Goal: Check status: Check status

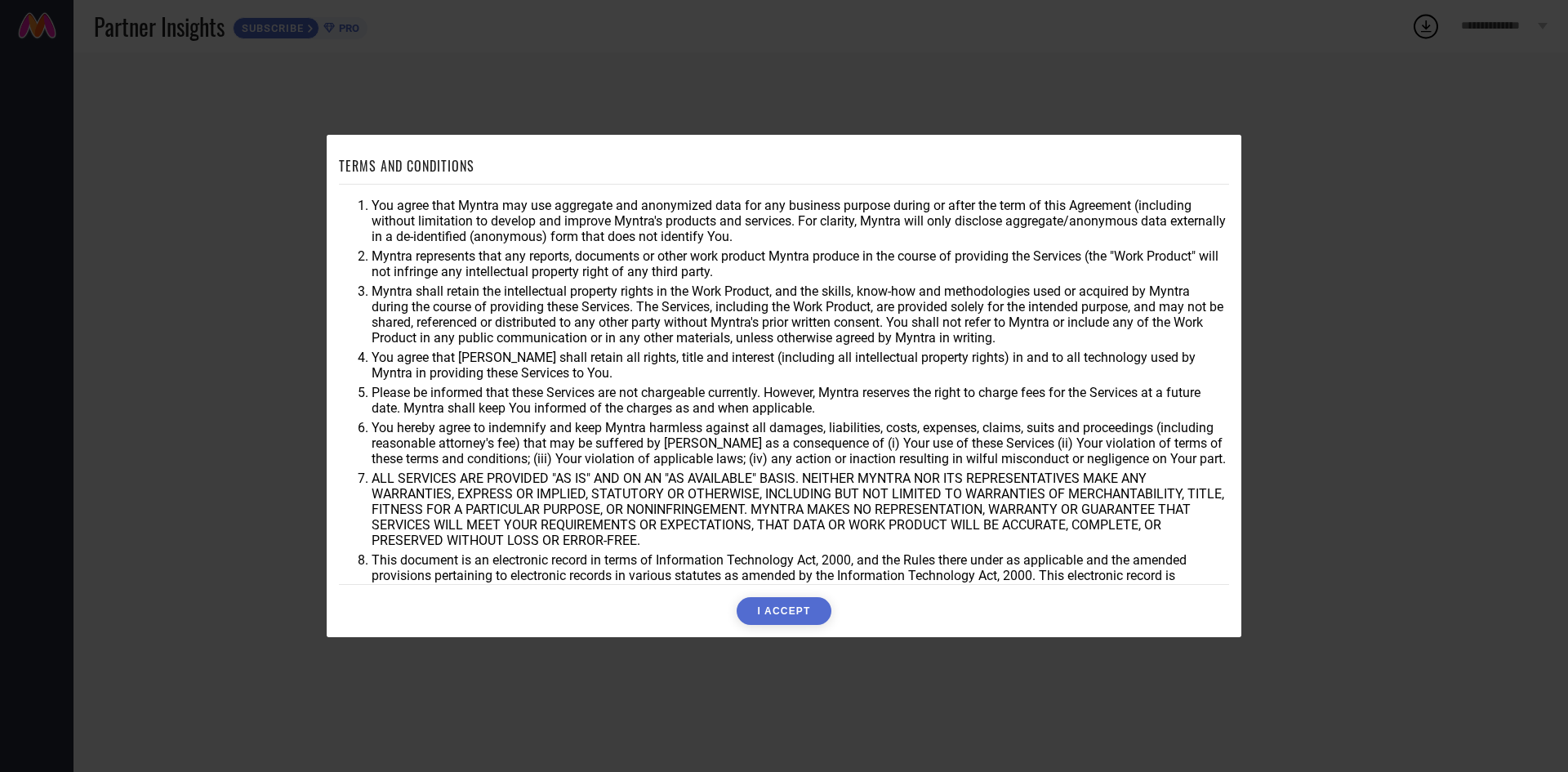
click at [802, 612] on button "I ACCEPT" at bounding box center [783, 611] width 94 height 28
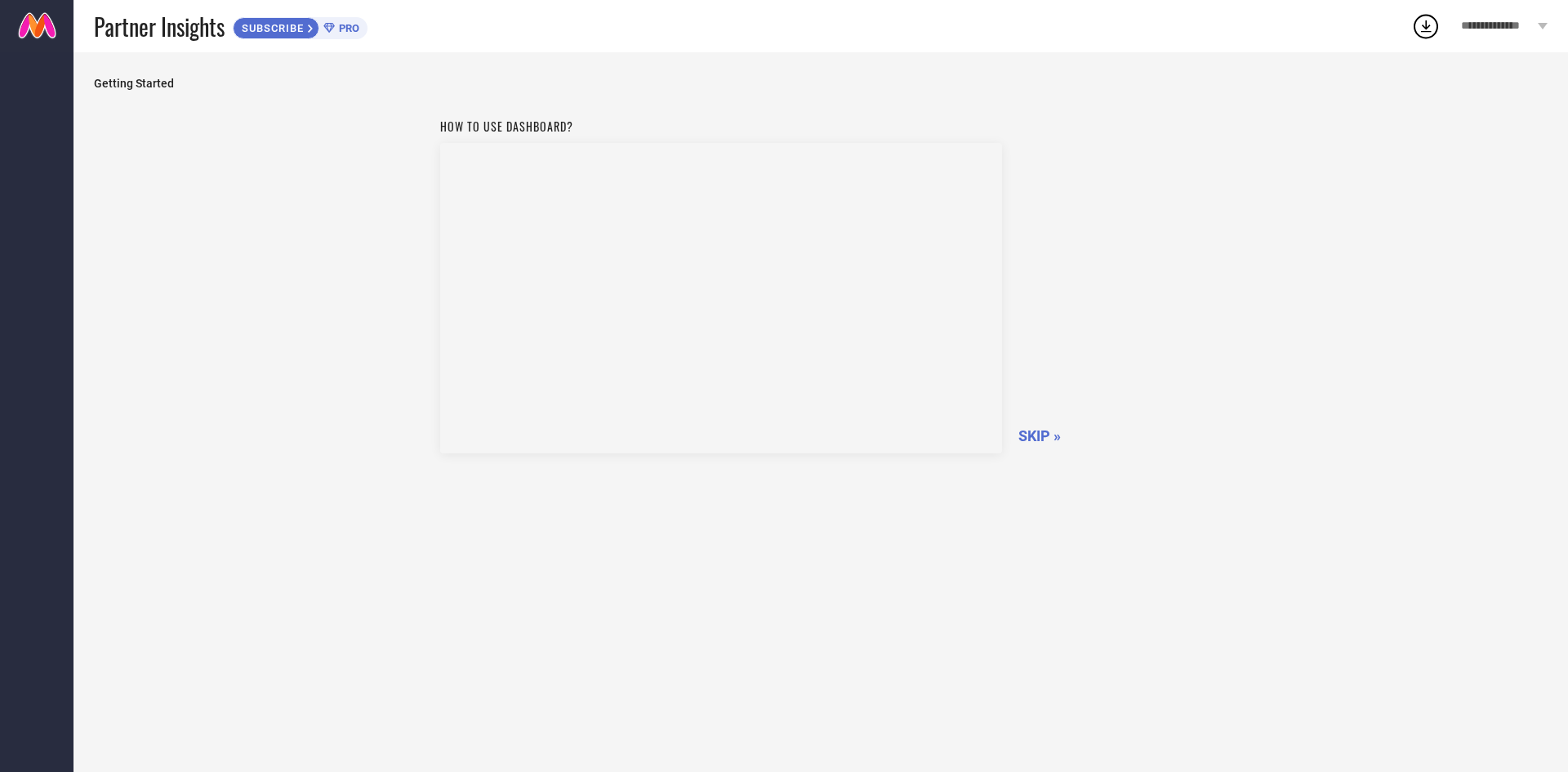
click at [1050, 435] on span "SKIP »" at bounding box center [1040, 435] width 43 height 17
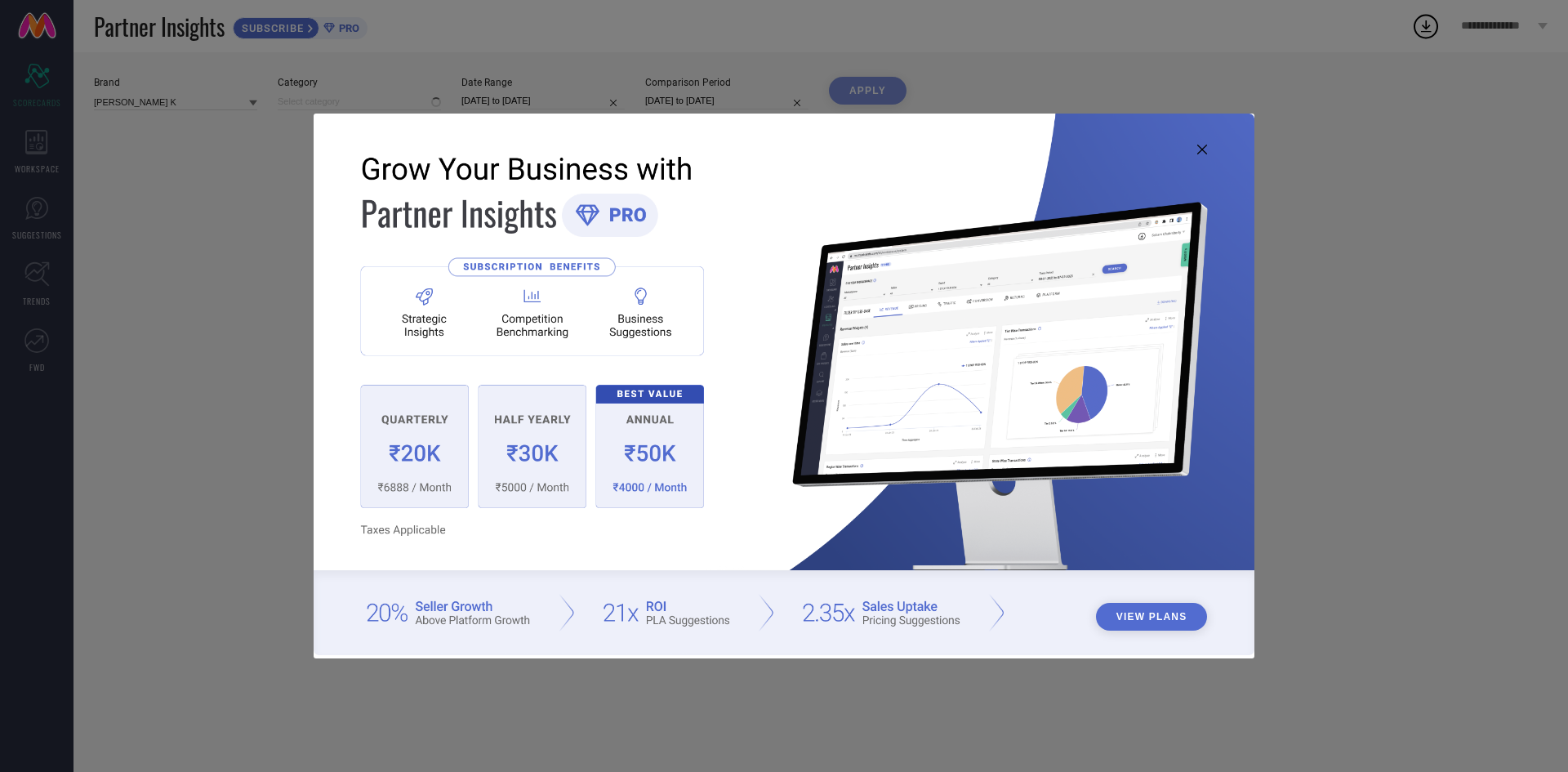
type input "All"
click at [1210, 146] on img at bounding box center [784, 383] width 941 height 541
click at [1205, 151] on icon at bounding box center [1202, 149] width 10 height 10
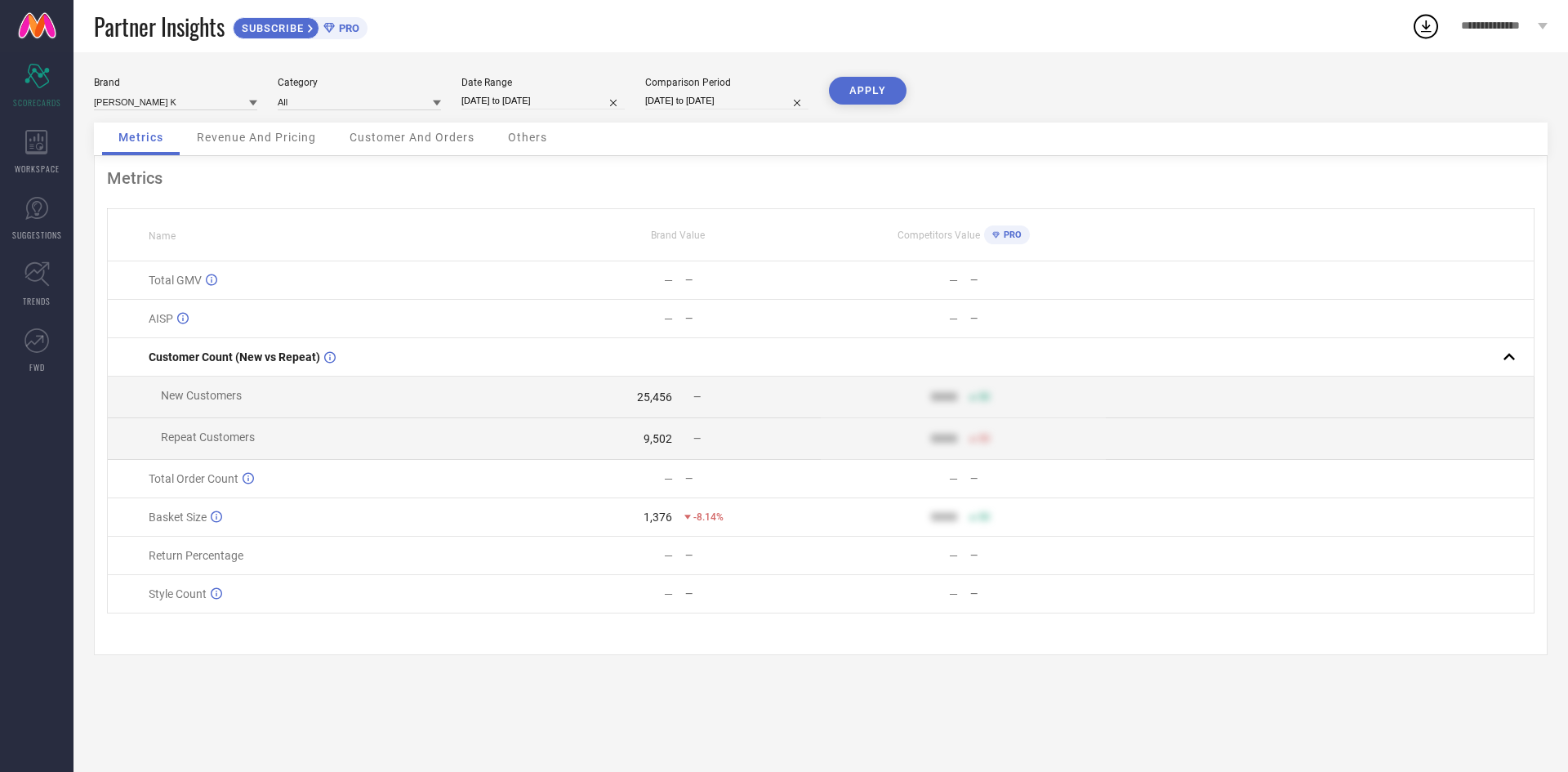
click at [263, 138] on span "Revenue And Pricing" at bounding box center [257, 137] width 119 height 13
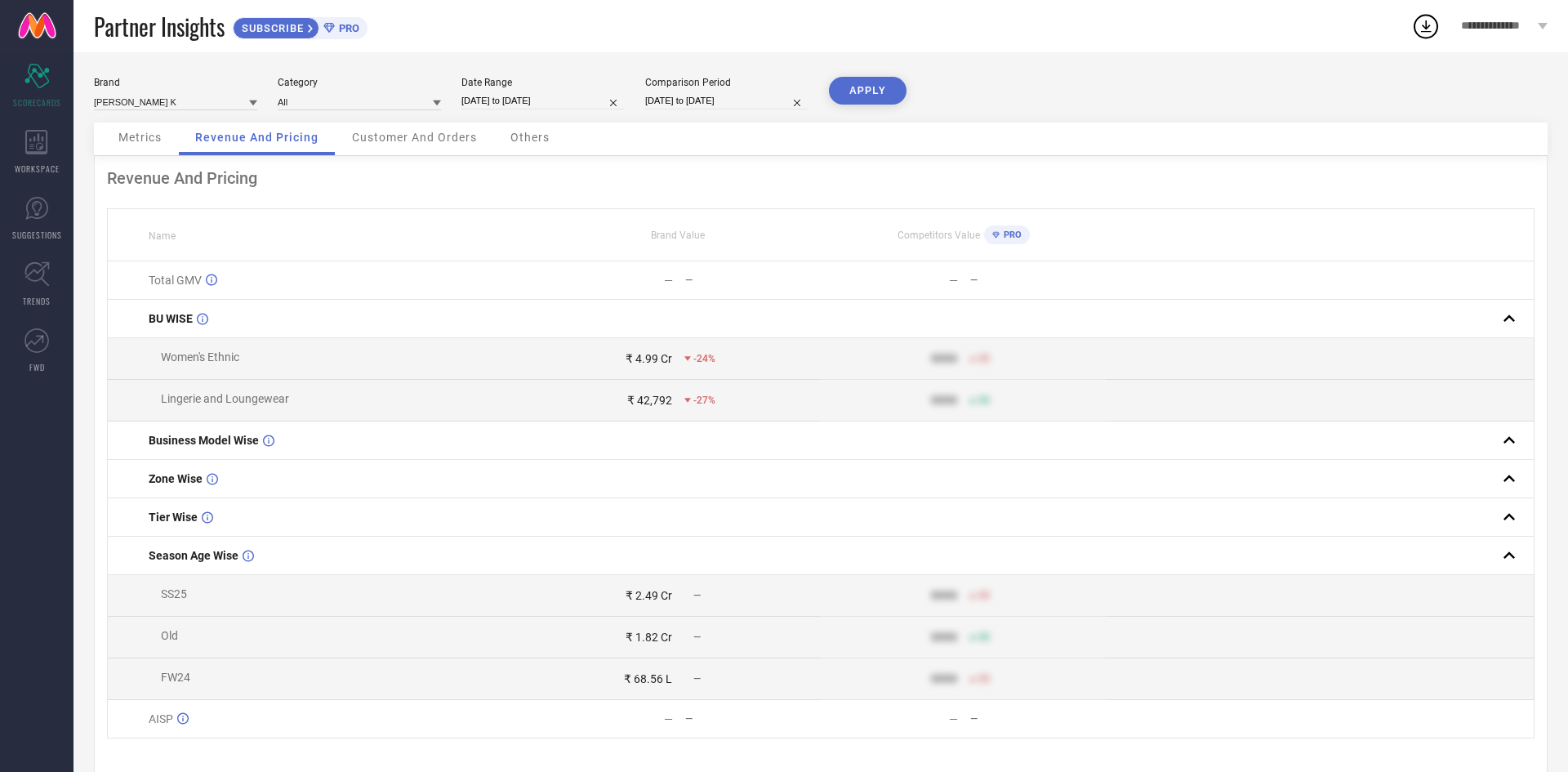
click at [142, 138] on span "Metrics" at bounding box center [140, 137] width 44 height 13
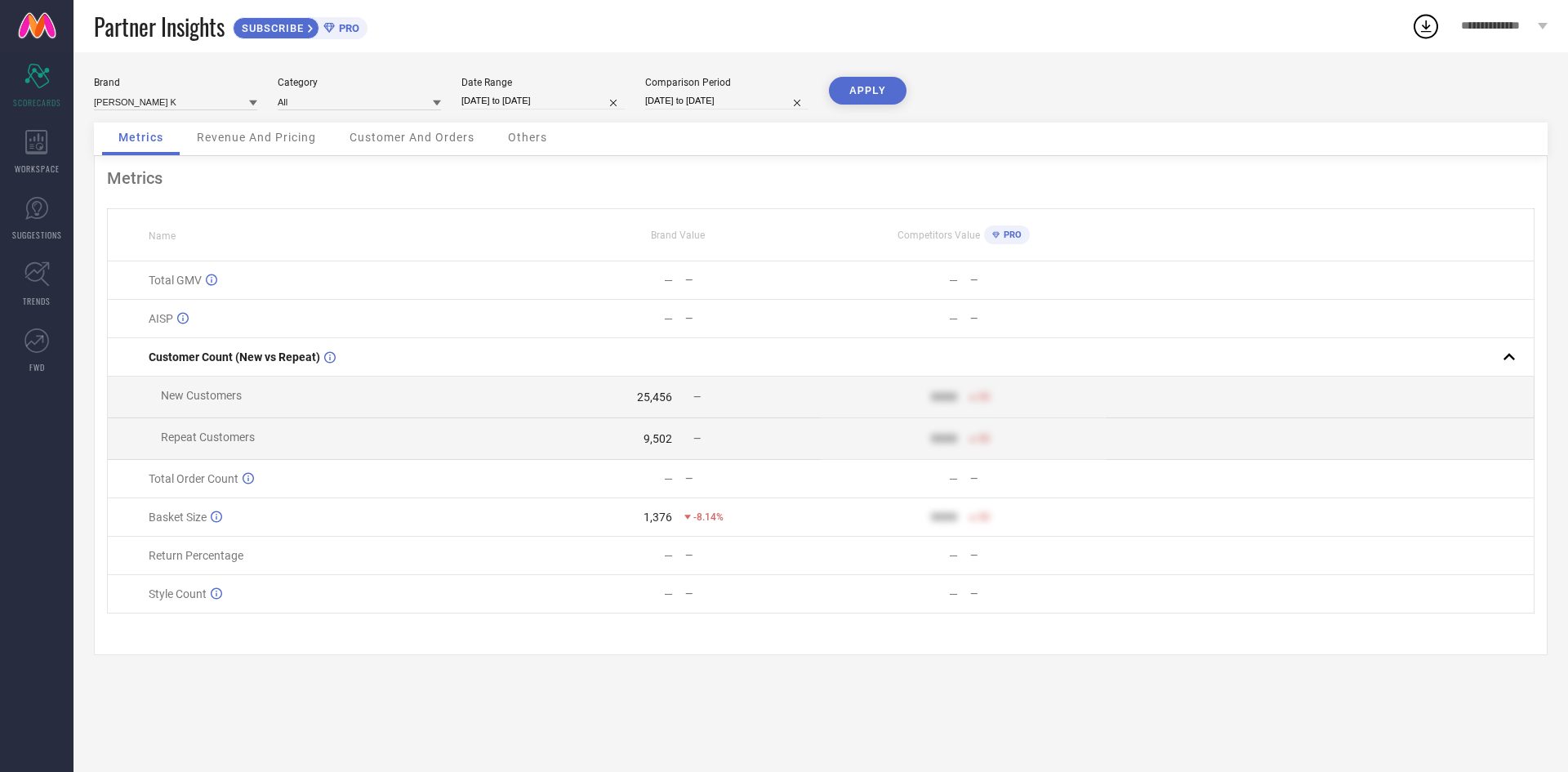
click at [208, 141] on span "Revenue And Pricing" at bounding box center [257, 137] width 119 height 13
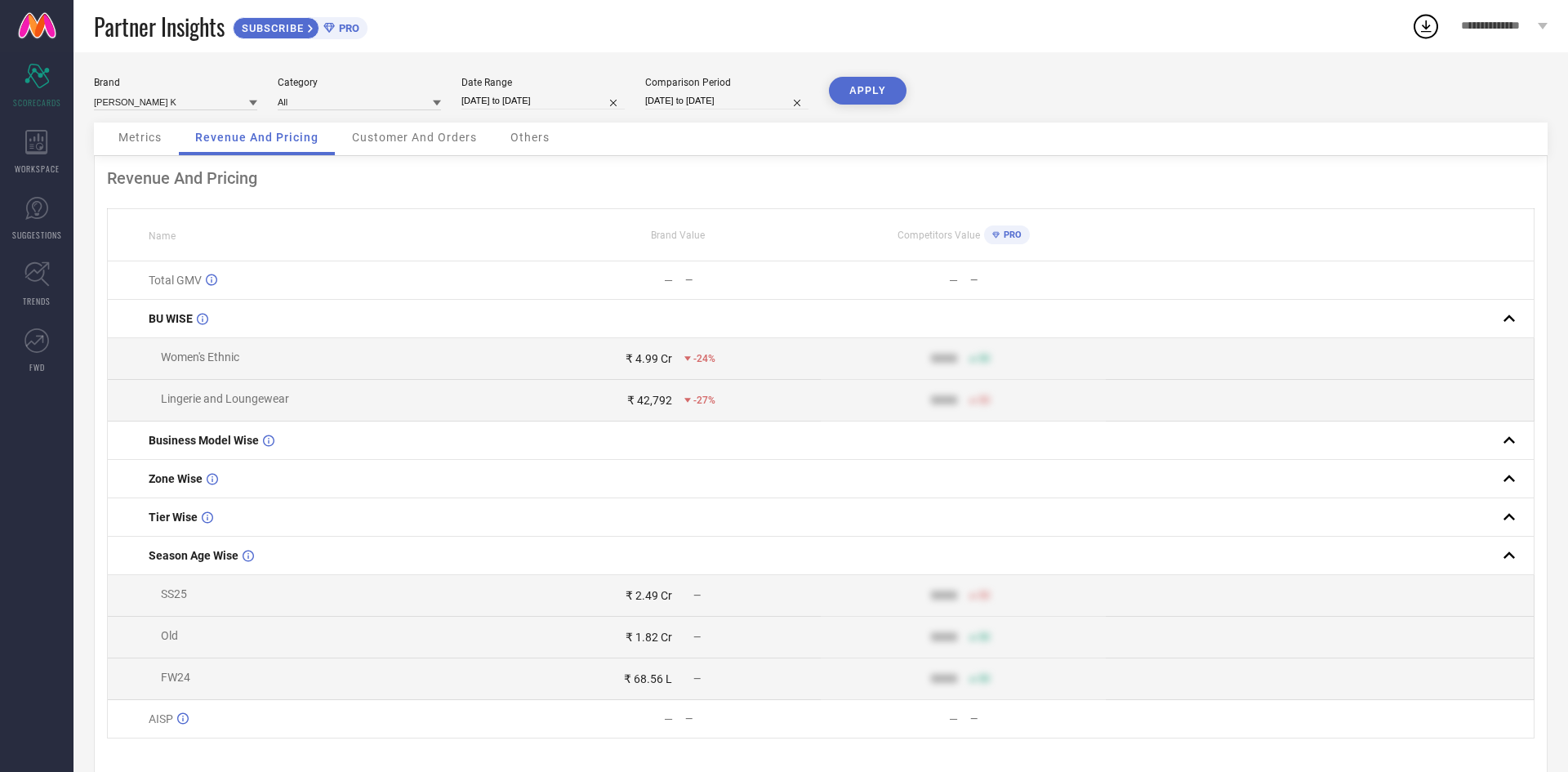
click at [109, 136] on div "Metrics" at bounding box center [140, 138] width 76 height 33
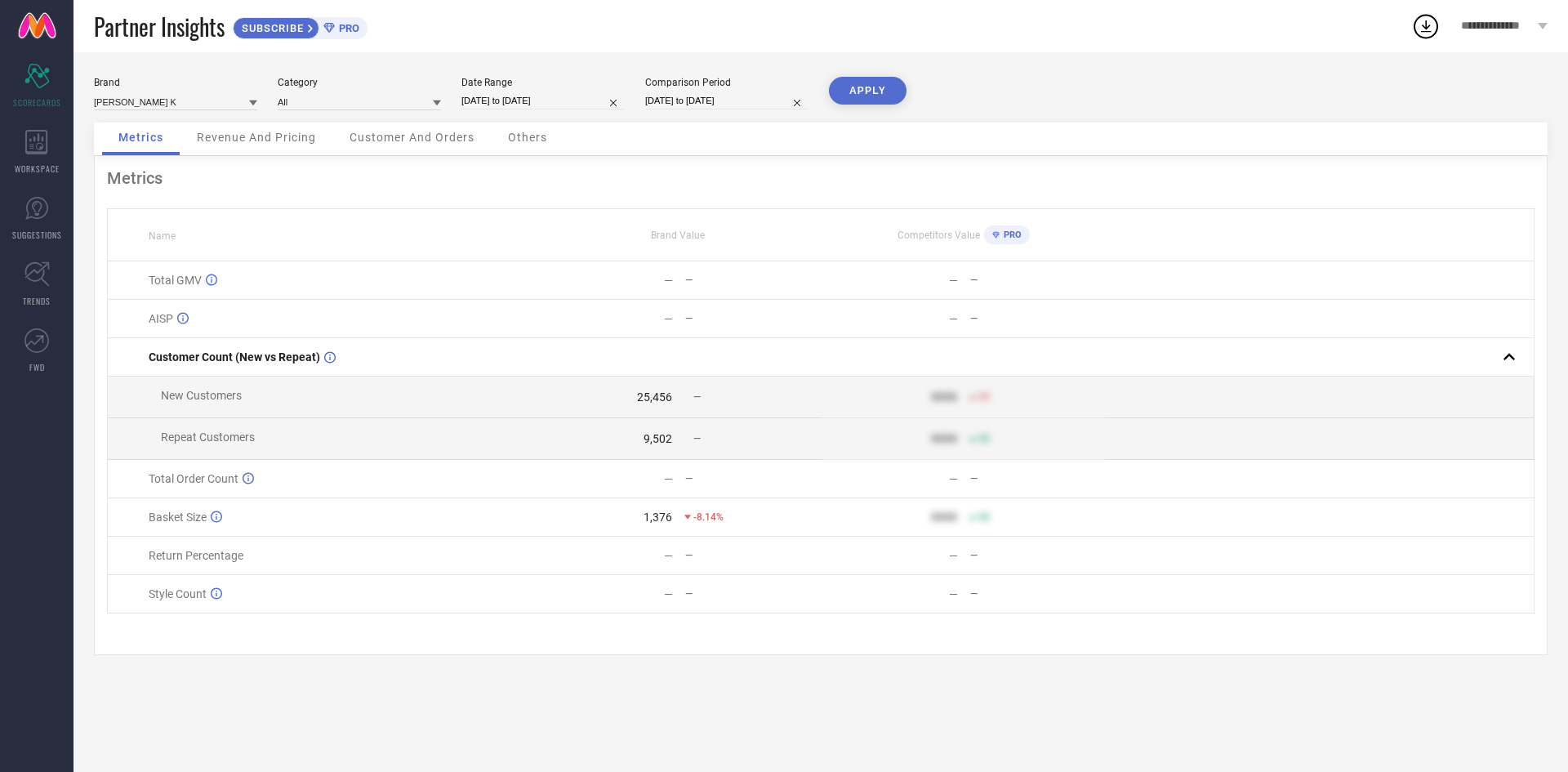
click at [574, 99] on input "[DATE] to [DATE]" at bounding box center [543, 101] width 163 height 17
select select "7"
select select "2025"
select select "8"
select select "2025"
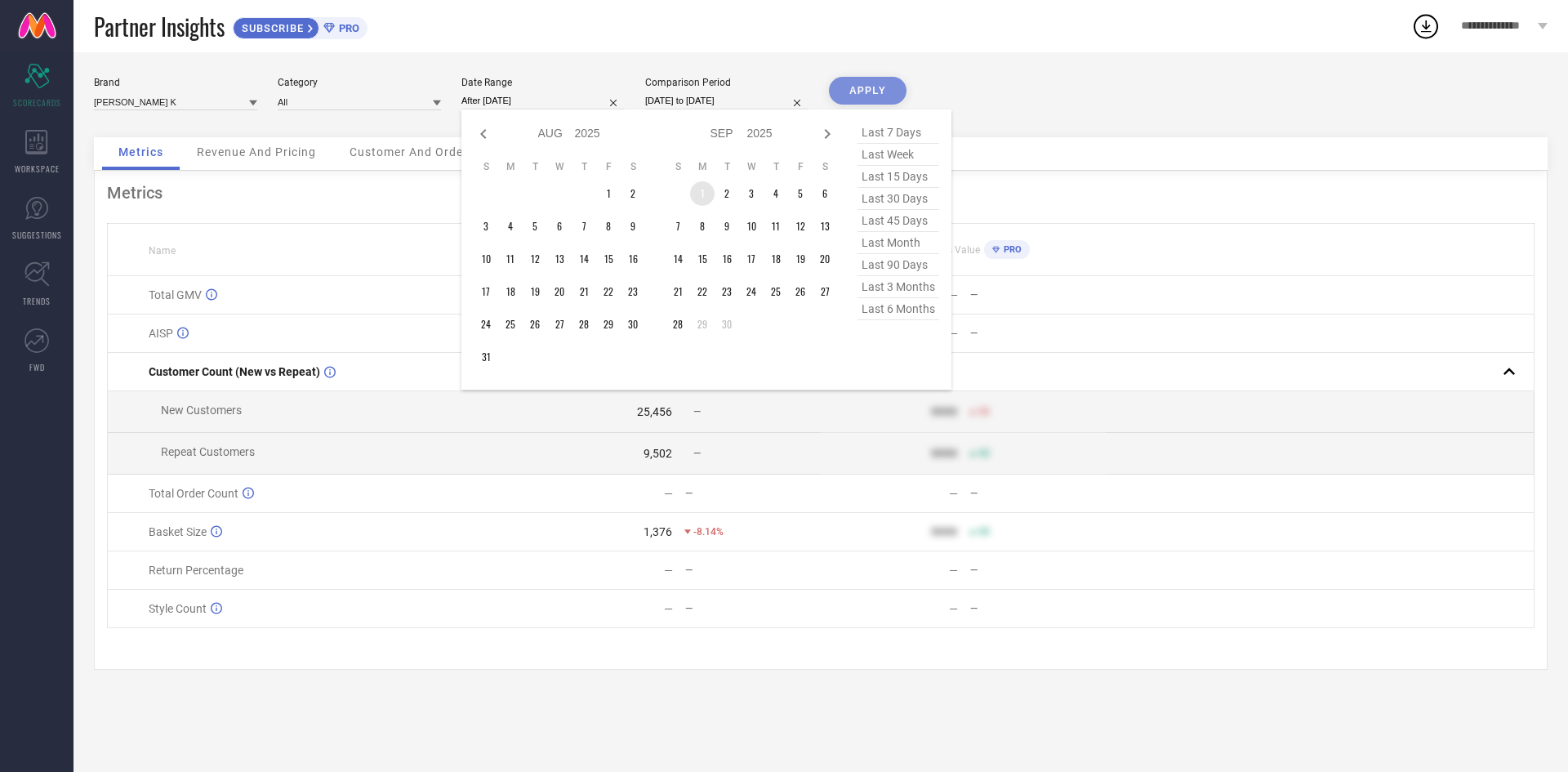
click at [695, 192] on td "1" at bounding box center [701, 193] width 24 height 24
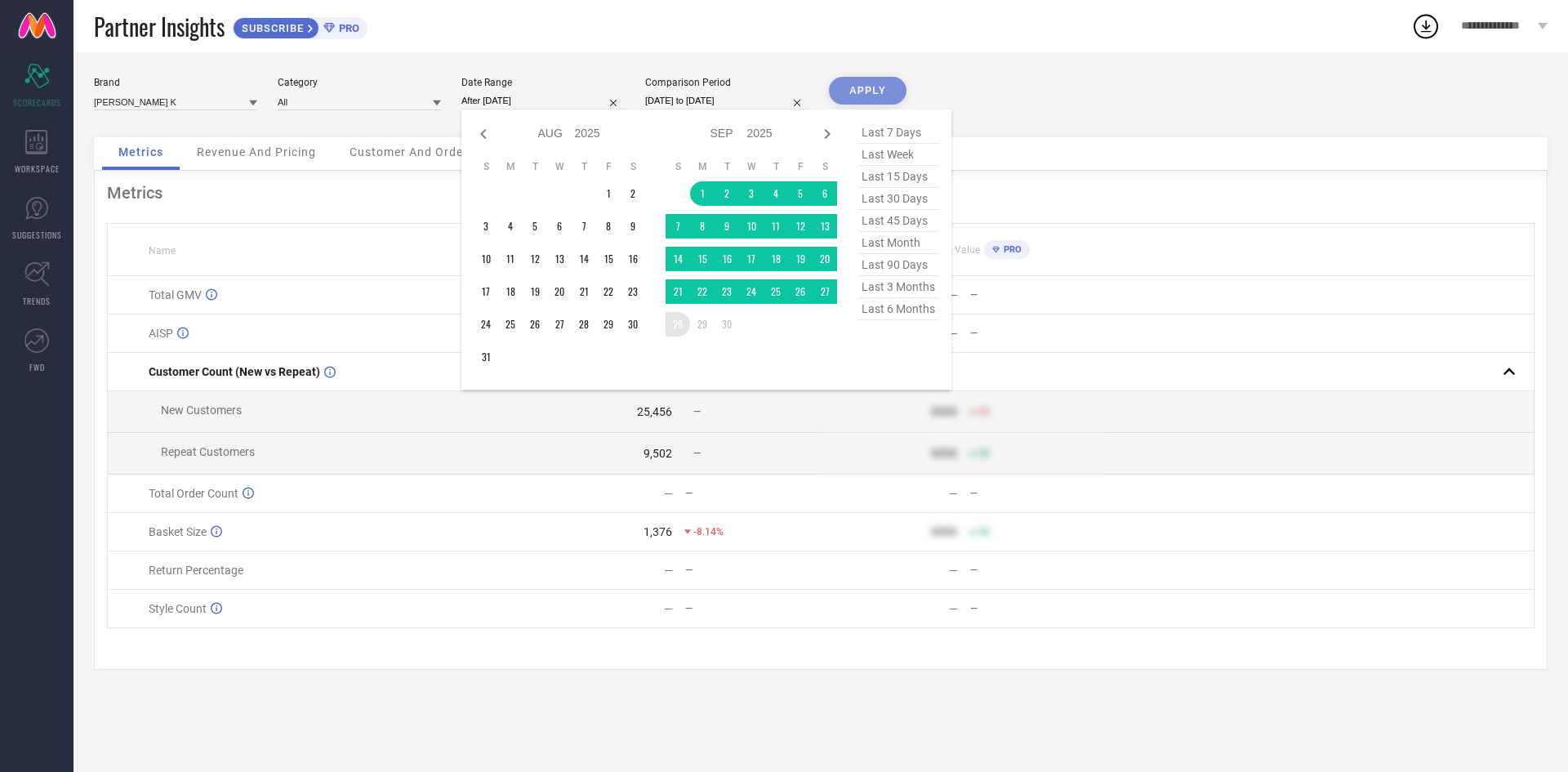
type input "[DATE] to [DATE]"
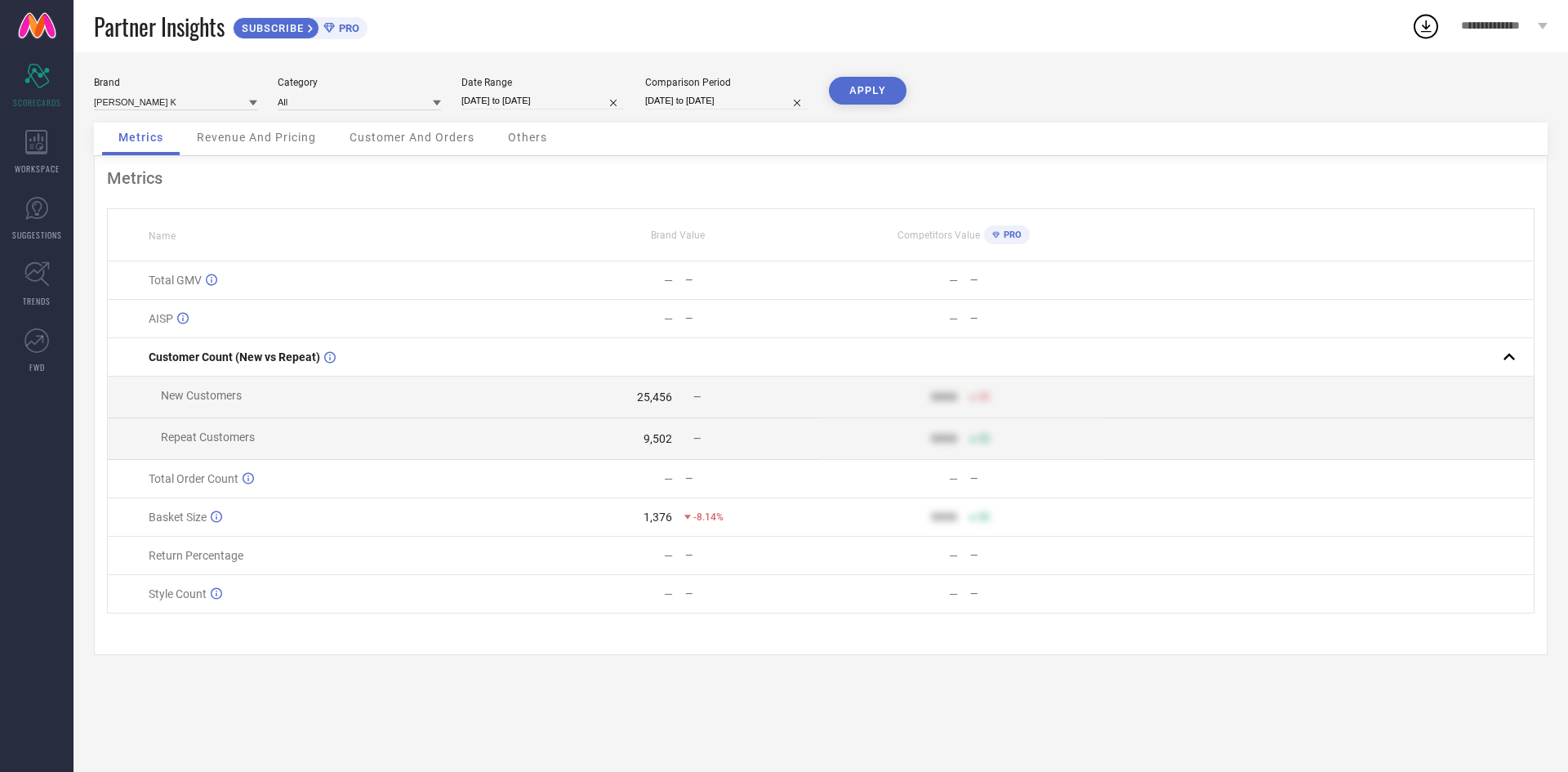
drag, startPoint x: 682, startPoint y: 331, endPoint x: 693, endPoint y: 315, distance: 19.4
click at [859, 94] on button "APPLY" at bounding box center [867, 90] width 78 height 28
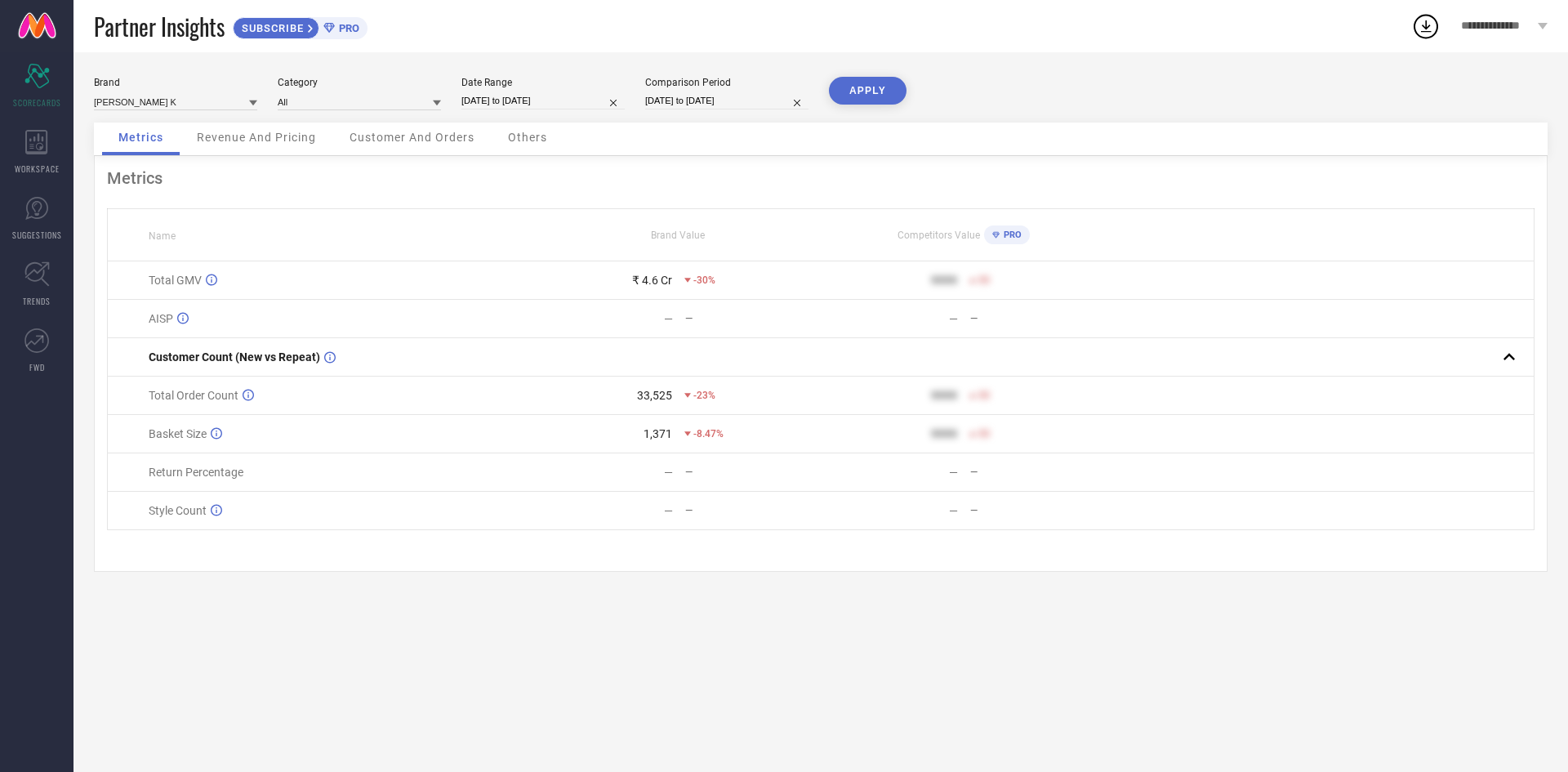
select select "7"
select select "2024"
select select "8"
select select "2024"
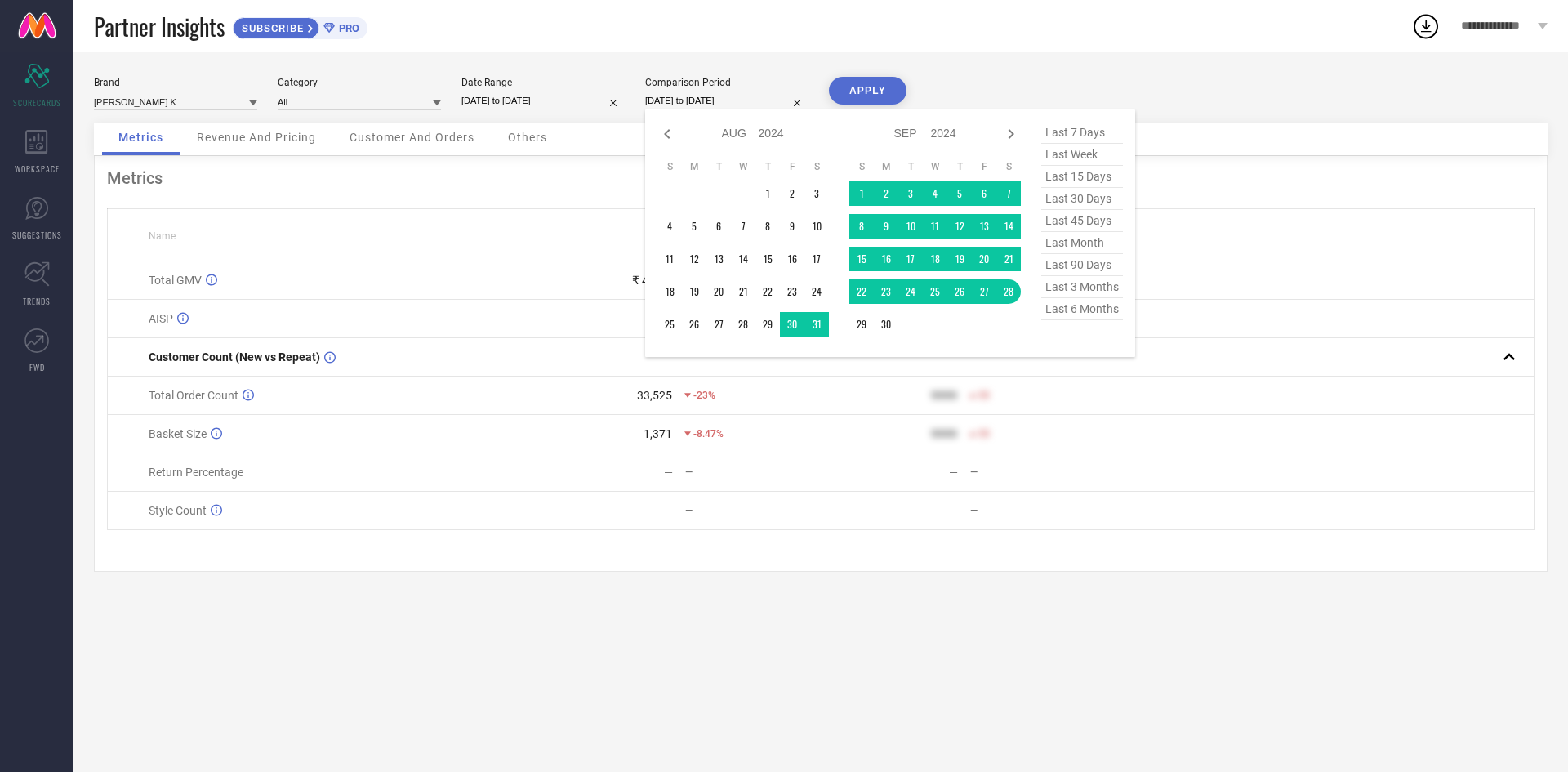
click at [760, 106] on input "[DATE] to [DATE]" at bounding box center [726, 101] width 163 height 17
click at [854, 193] on td "1" at bounding box center [861, 193] width 24 height 24
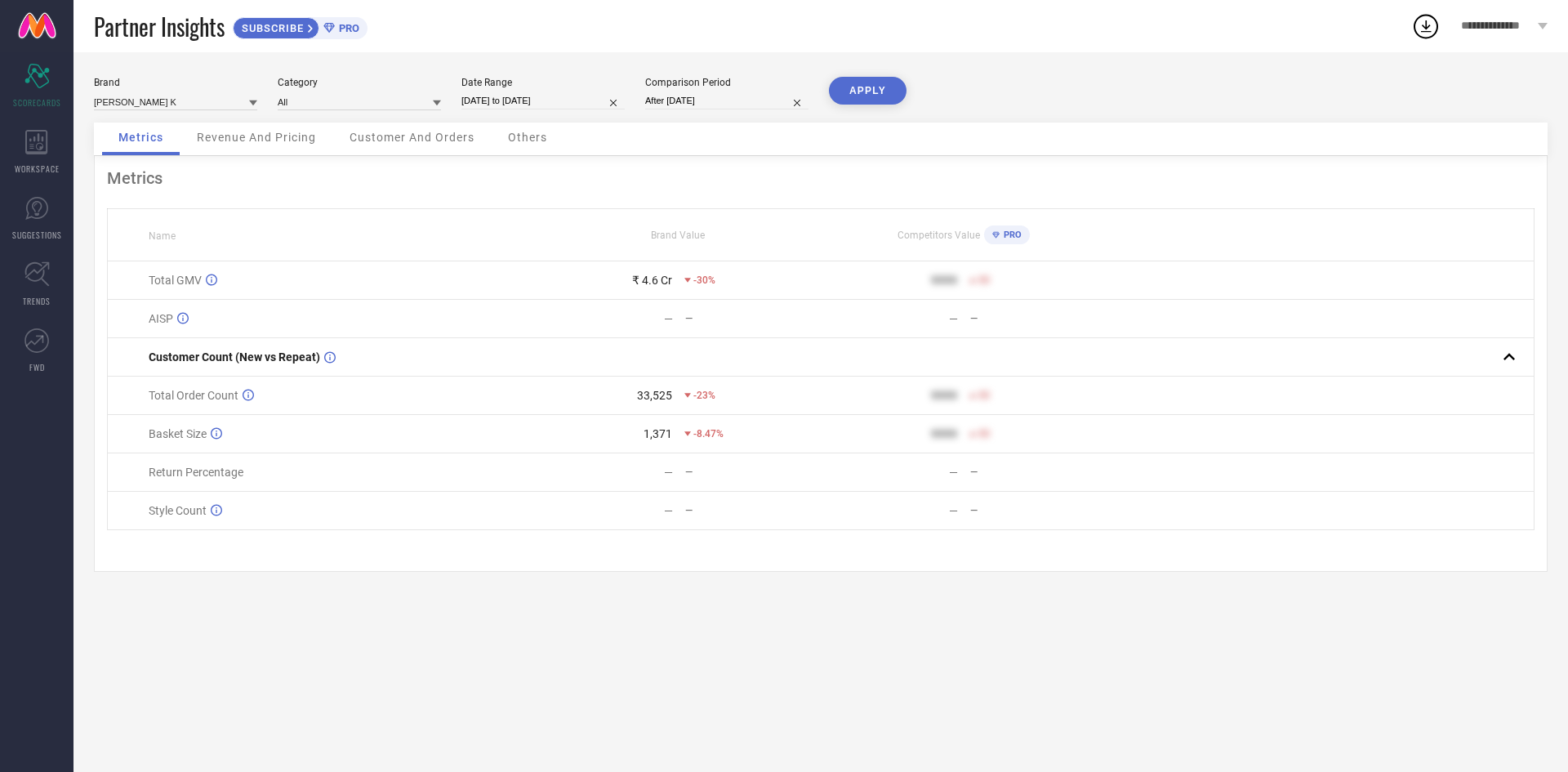
type input "[DATE] to [DATE]"
click at [864, 84] on button "APPLY" at bounding box center [867, 90] width 78 height 28
